Goal: Transaction & Acquisition: Purchase product/service

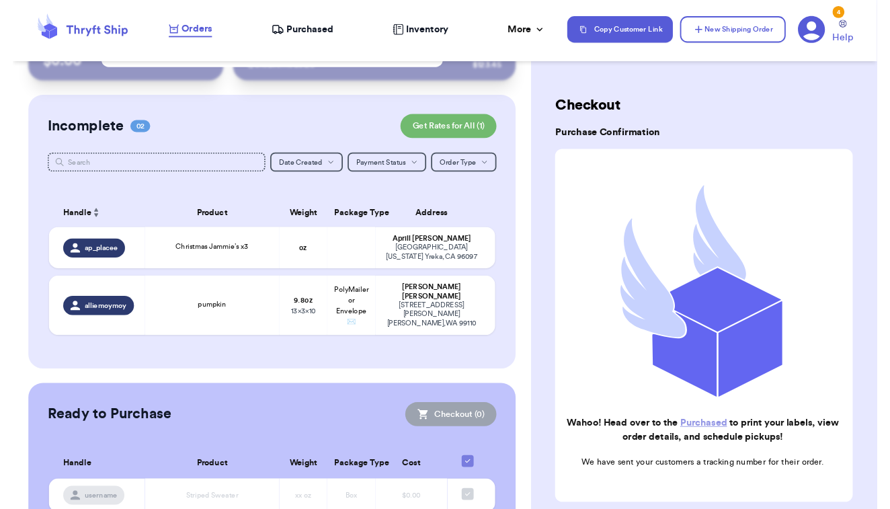
scroll to position [86, 0]
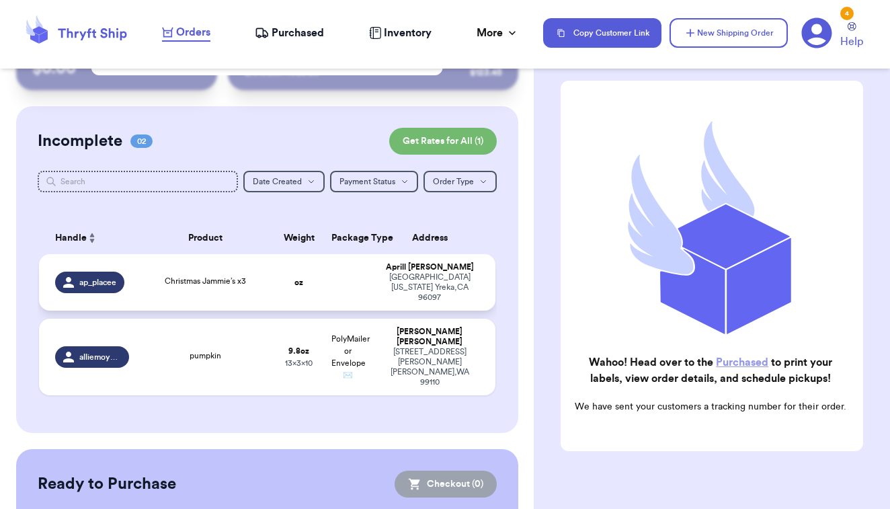
click at [196, 279] on span "Christmas Jammie’s x3" at bounding box center [205, 281] width 81 height 8
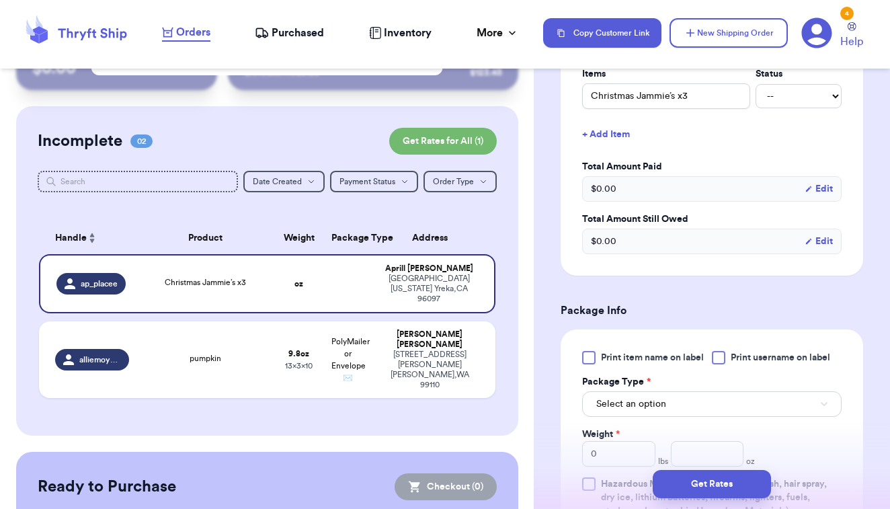
scroll to position [348, 0]
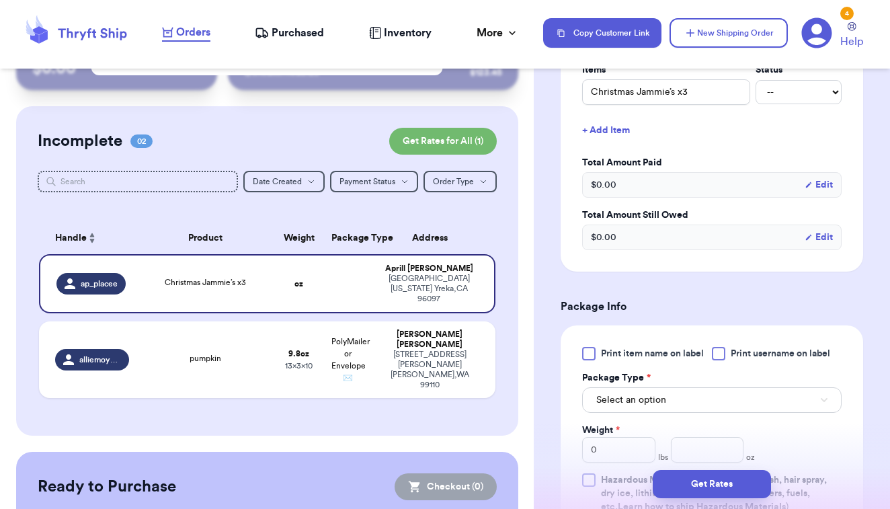
click at [595, 356] on div at bounding box center [588, 353] width 13 height 13
click at [0, 0] on input "Print item name on label" at bounding box center [0, 0] width 0 height 0
click at [626, 398] on span "Select an option" at bounding box center [631, 399] width 70 height 13
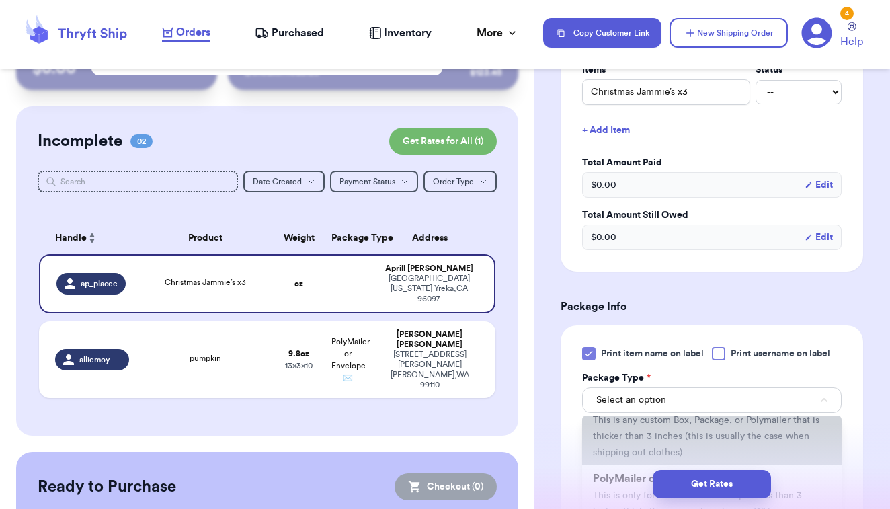
scroll to position [72, 0]
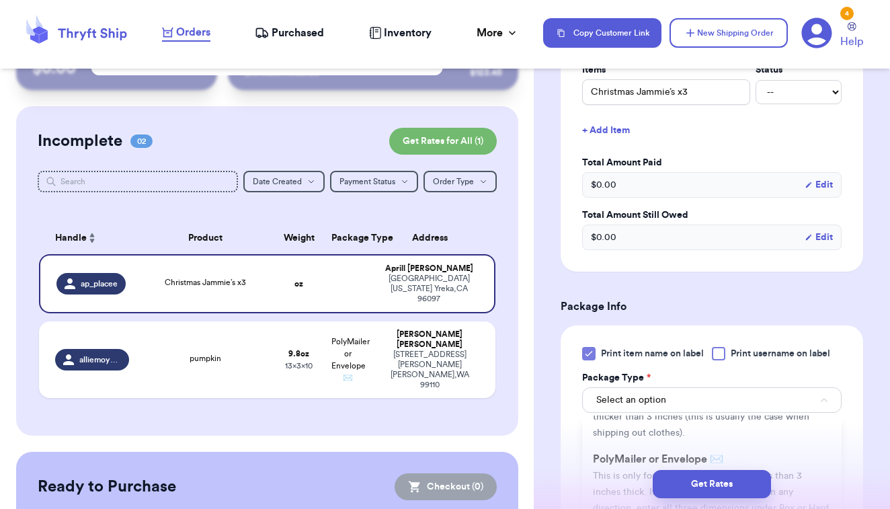
click at [613, 470] on div "Get Rates" at bounding box center [711, 484] width 335 height 28
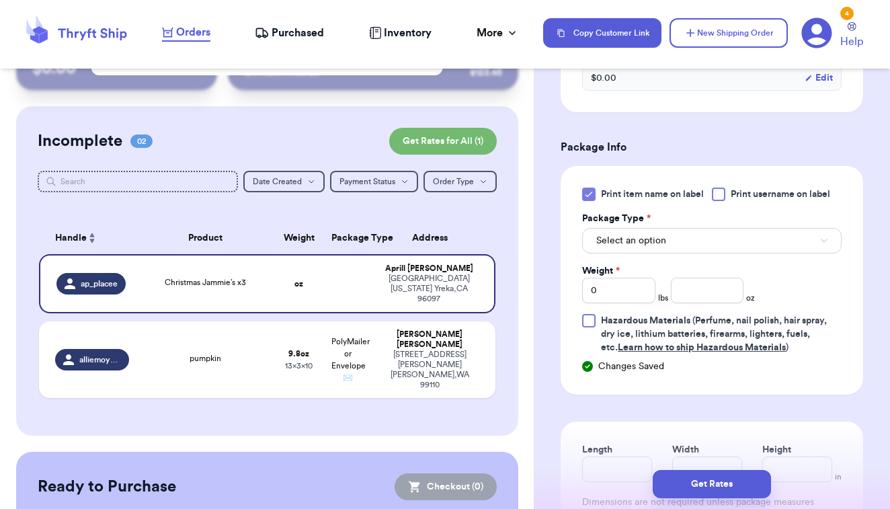
scroll to position [522, 0]
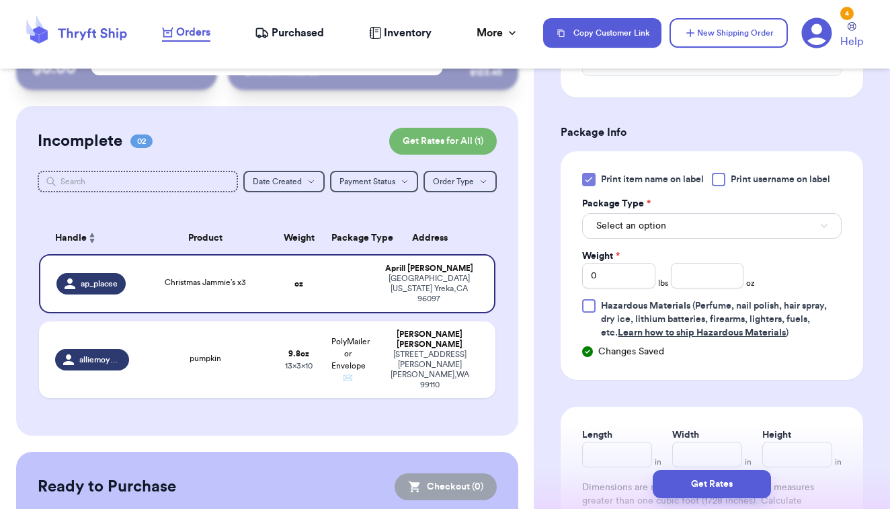
click at [743, 224] on button "Select an option" at bounding box center [711, 226] width 259 height 26
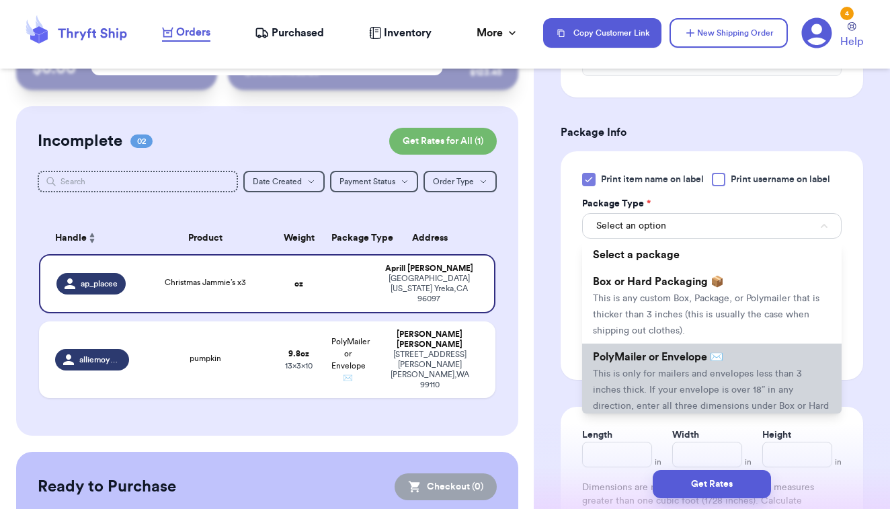
click at [682, 362] on span "PolyMailer or Envelope ✉️" at bounding box center [658, 357] width 130 height 11
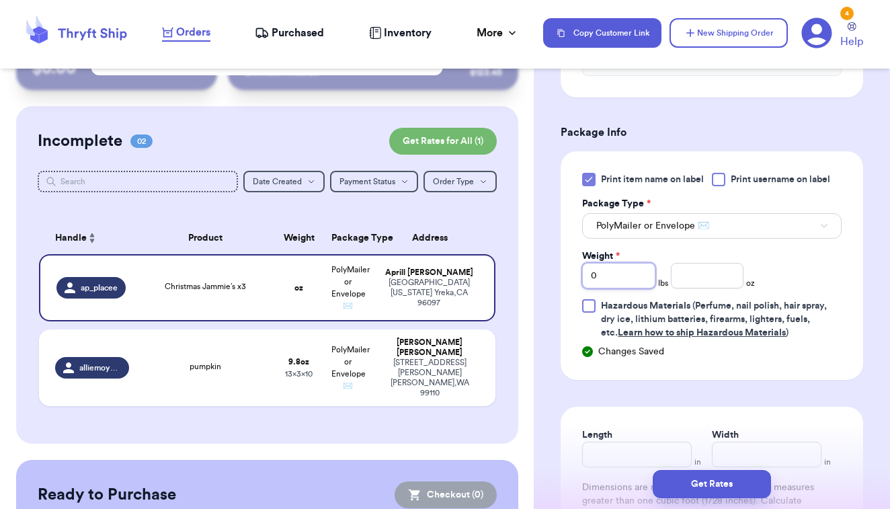
click at [654, 276] on input "0" at bounding box center [618, 276] width 73 height 26
type input "01"
type input ".9"
type input "10"
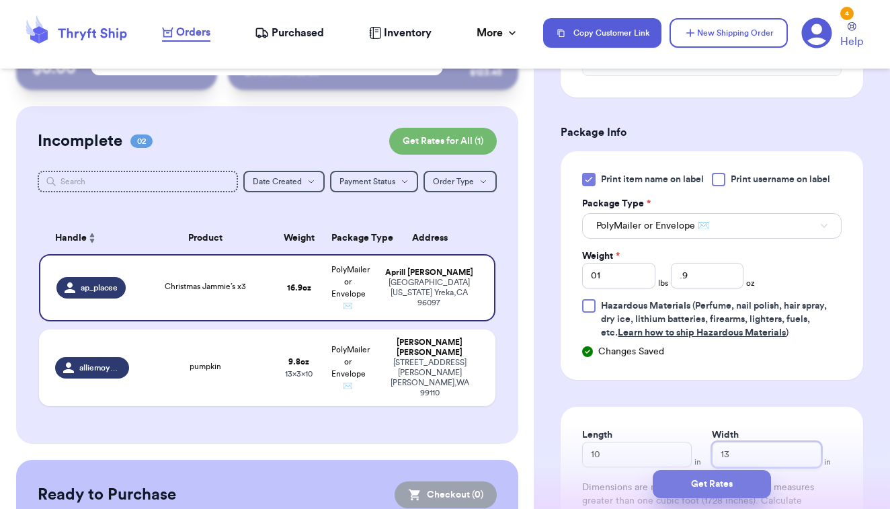
type input "13"
click at [698, 489] on button "Get Rates" at bounding box center [712, 484] width 118 height 28
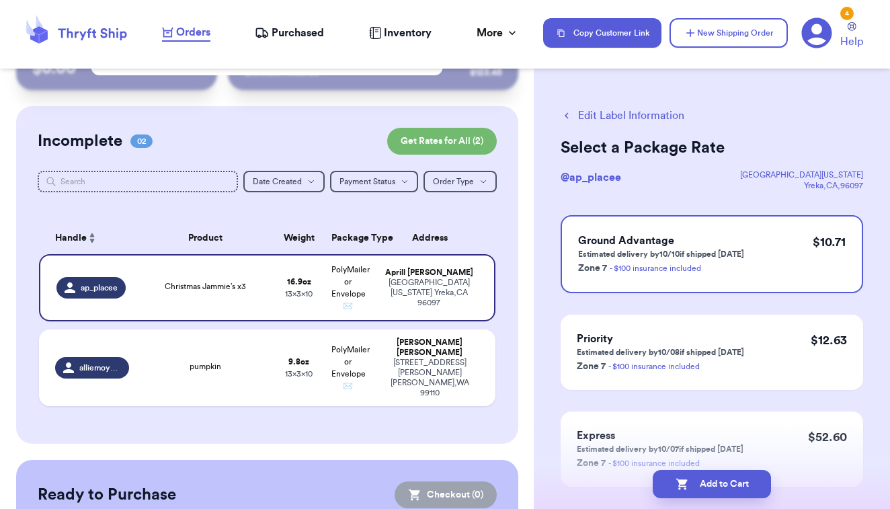
click at [622, 111] on button "Edit Label Information" at bounding box center [623, 116] width 124 height 16
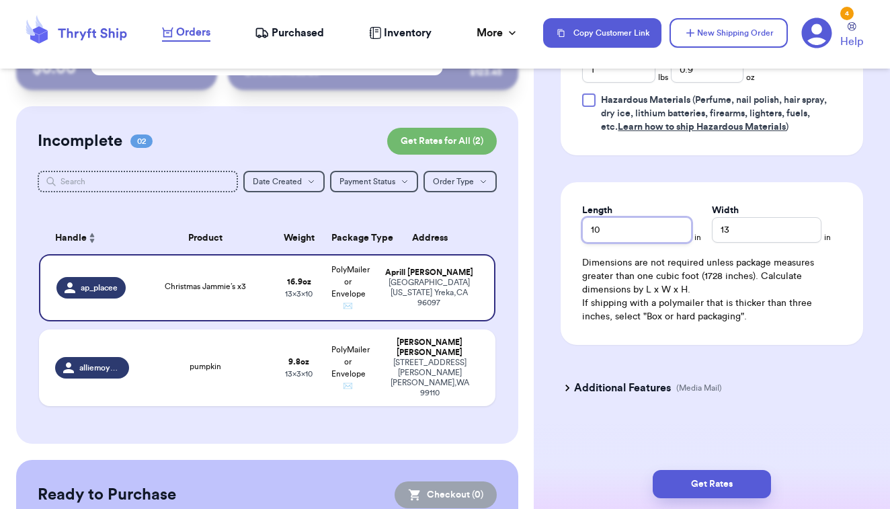
click at [636, 237] on input "10" at bounding box center [637, 230] width 110 height 26
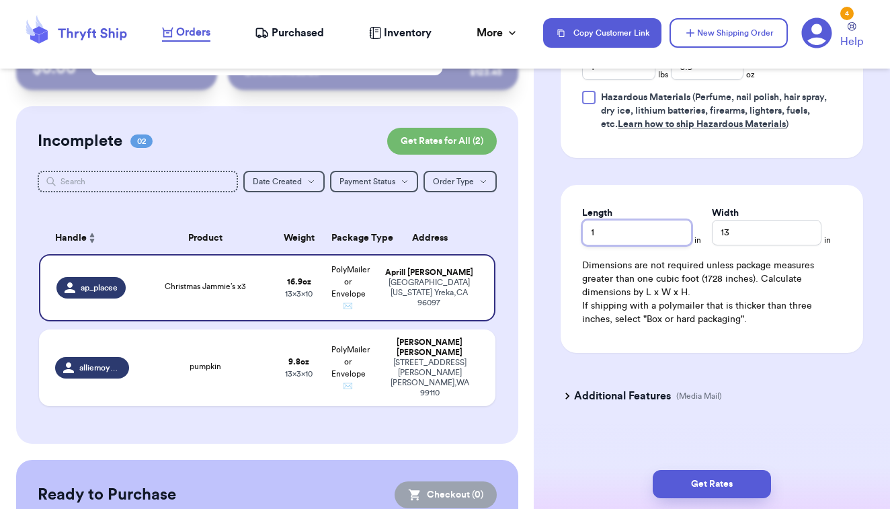
type input "13"
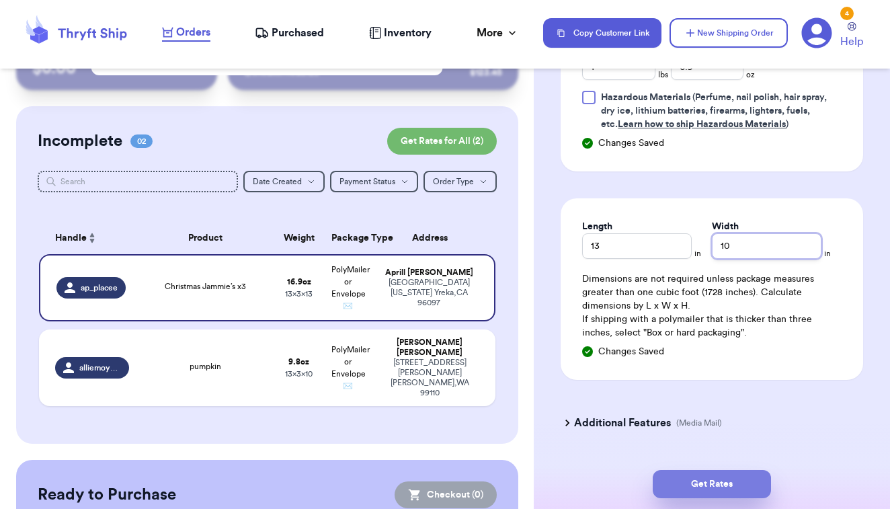
type input "10"
click at [708, 487] on button "Get Rates" at bounding box center [712, 484] width 118 height 28
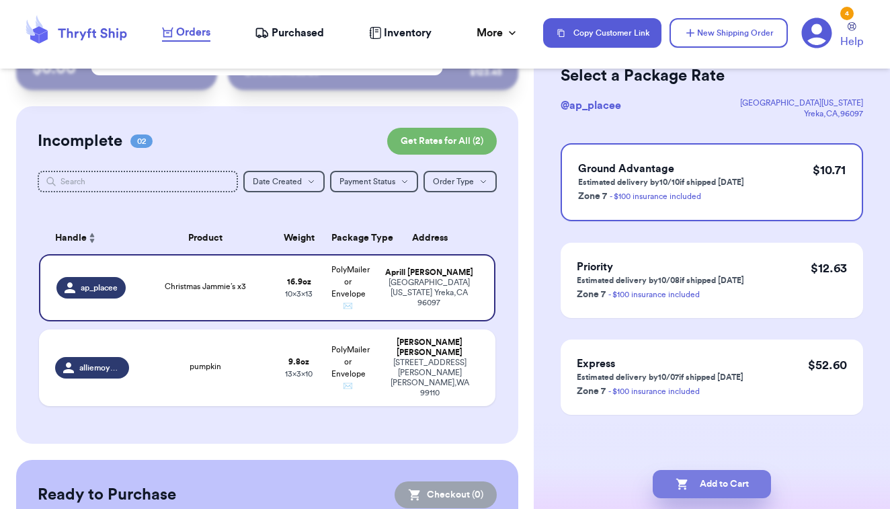
click at [700, 478] on button "Add to Cart" at bounding box center [712, 484] width 118 height 28
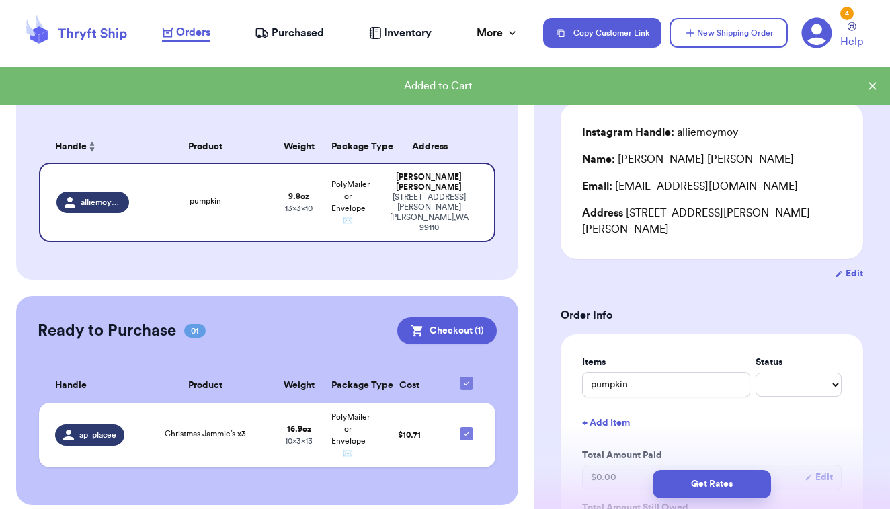
scroll to position [155, 0]
click at [454, 322] on button "Checkout ( 1 )" at bounding box center [446, 331] width 99 height 27
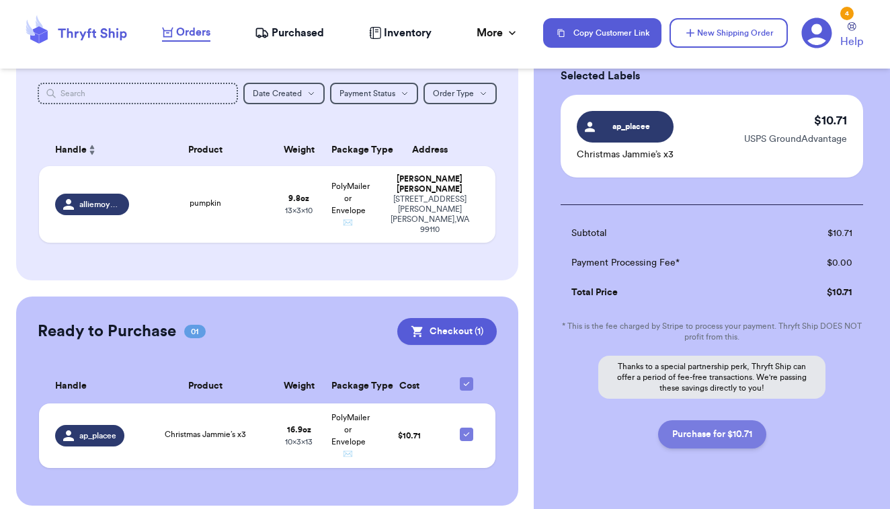
click at [706, 446] on button "Purchase for $10.71" at bounding box center [712, 434] width 108 height 28
checkbox input "false"
checkbox input "true"
